Goal: Information Seeking & Learning: Check status

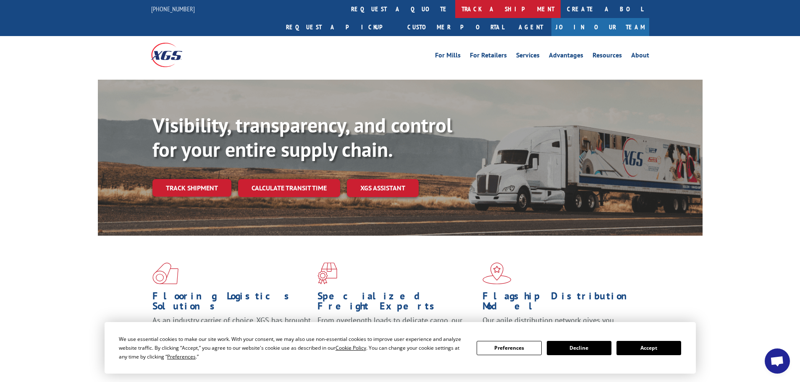
click at [455, 7] on link "track a shipment" at bounding box center [507, 9] width 105 height 18
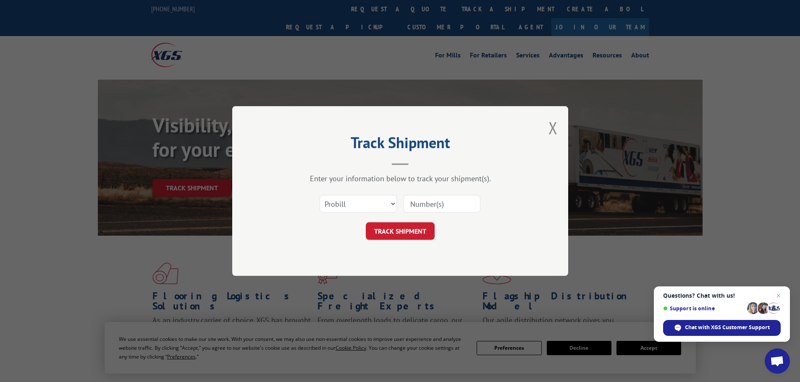
click at [427, 205] on input at bounding box center [441, 204] width 77 height 18
paste input "5545450"
type input "5545450"
click at [393, 230] on button "TRACK SHIPMENT" at bounding box center [400, 232] width 69 height 18
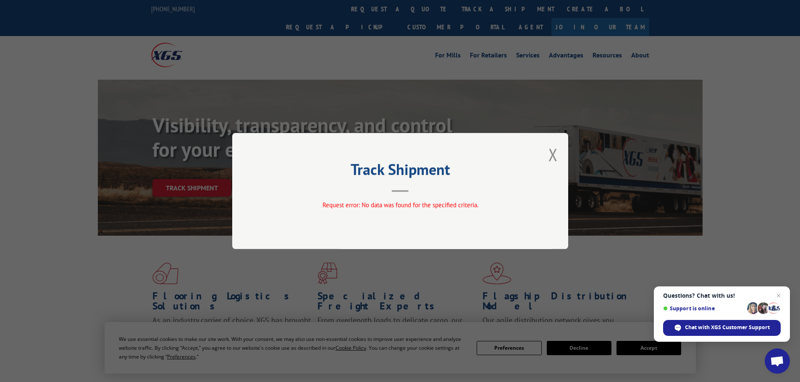
click at [558, 155] on div "Track Shipment Request error: No data was found for the specified criteria." at bounding box center [400, 191] width 336 height 116
click at [549, 158] on button "Close modal" at bounding box center [552, 155] width 9 height 22
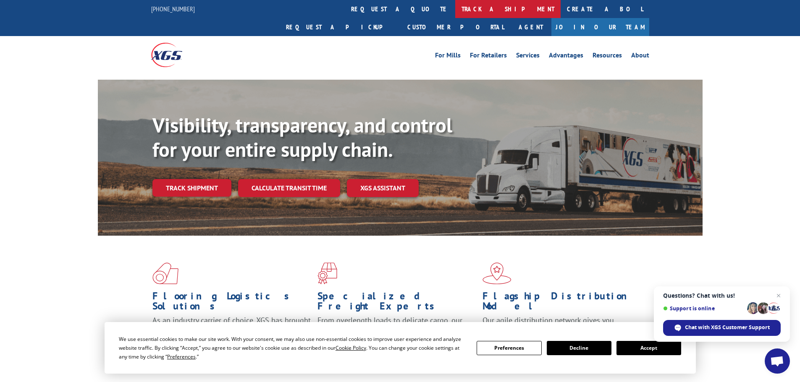
click at [455, 10] on link "track a shipment" at bounding box center [507, 9] width 105 height 18
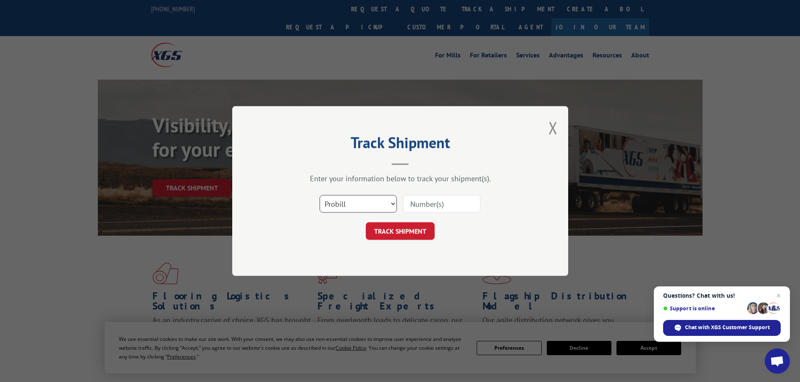
drag, startPoint x: 369, startPoint y: 199, endPoint x: 369, endPoint y: 206, distance: 6.3
click at [369, 199] on select "Select category... Probill BOL PO" at bounding box center [358, 204] width 77 height 18
select select "po"
click at [320, 195] on select "Select category... Probill BOL PO" at bounding box center [358, 204] width 77 height 18
paste input "25533947"
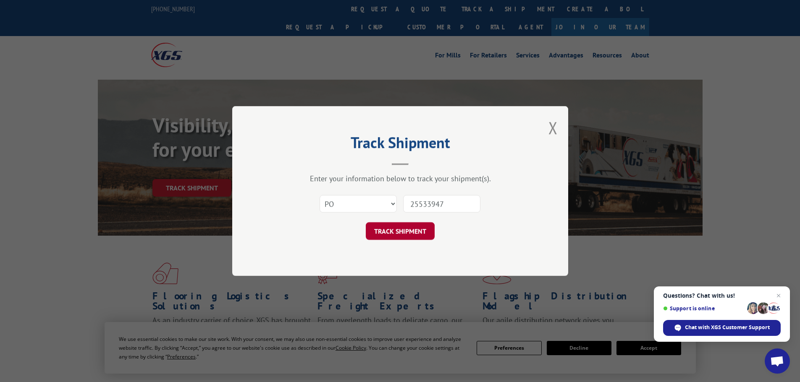
type input "25533947"
click at [408, 239] on button "TRACK SHIPMENT" at bounding box center [400, 232] width 69 height 18
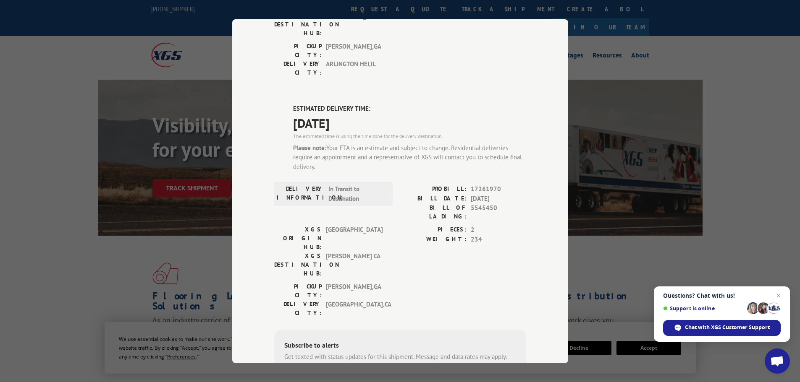
scroll to position [210, 0]
